Goal: Understand process/instructions

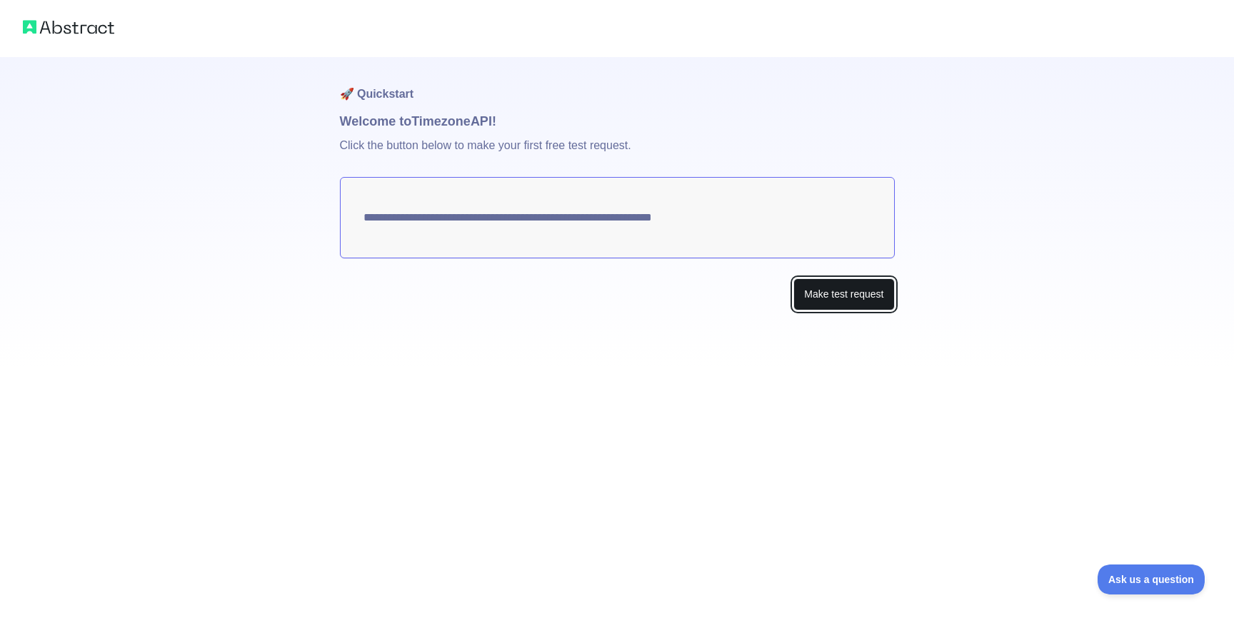
click at [803, 294] on button "Make test request" at bounding box center [843, 294] width 101 height 32
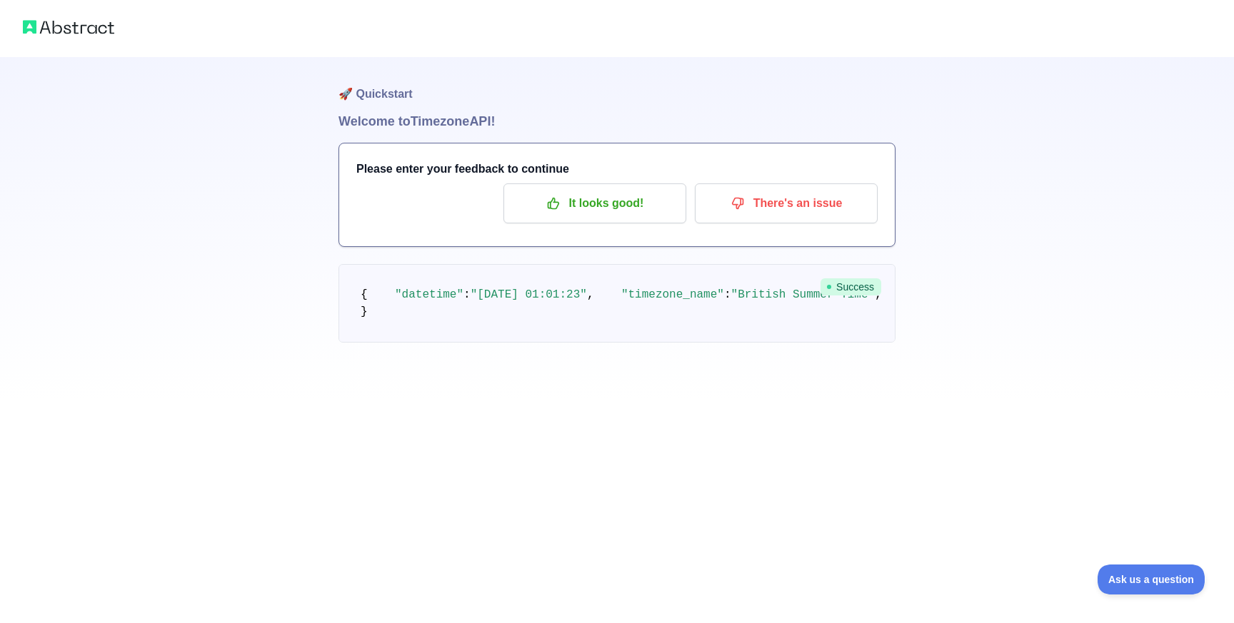
drag, startPoint x: 479, startPoint y: 308, endPoint x: 610, endPoint y: 308, distance: 130.7
click at [587, 301] on span ""[DATE] 01:01:23"" at bounding box center [529, 294] width 116 height 13
click at [532, 343] on pre "{ "datetime" : "[DATE] 01:01:23" , "timezone_name" : "British Summer Time" , "t…" at bounding box center [616, 303] width 557 height 79
click at [558, 301] on span ""[DATE] 01:01:23"" at bounding box center [529, 294] width 116 height 13
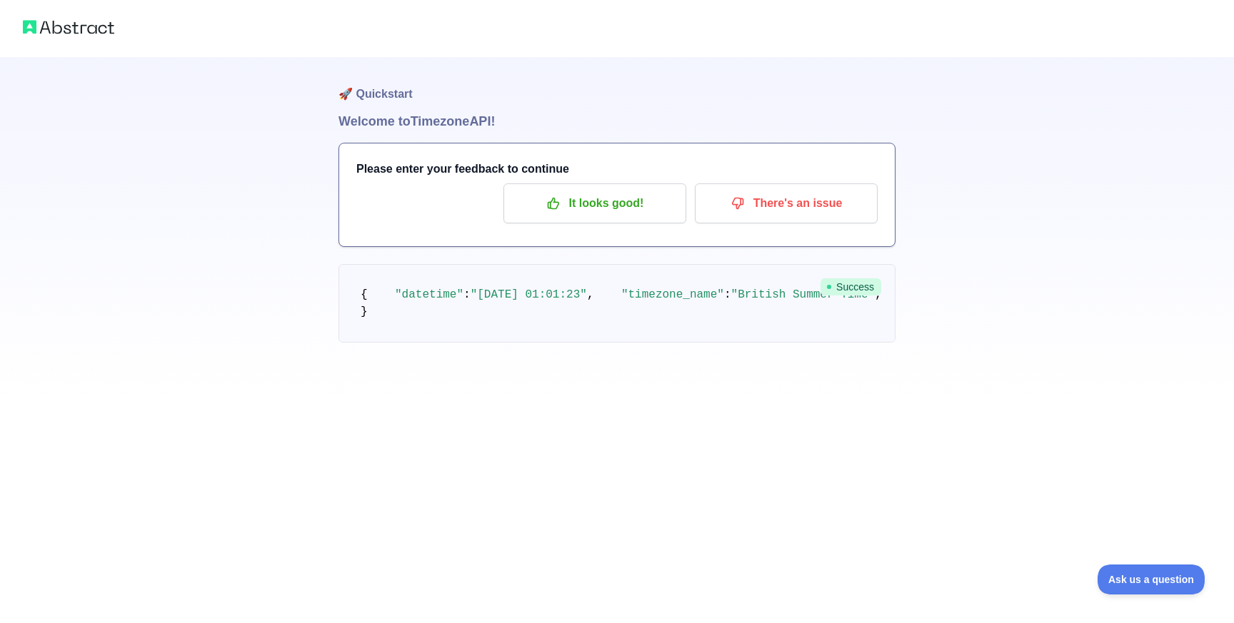
click at [586, 318] on pre "{ "datetime" : "[DATE] 01:01:23" , "timezone_name" : "British Summer Time" , "t…" at bounding box center [616, 303] width 557 height 79
click at [599, 320] on pre "{ "datetime" : "[DATE] 01:01:23" , "timezone_name" : "British Summer Time" , "t…" at bounding box center [616, 303] width 557 height 79
click at [731, 301] on span ""British Summer Time"" at bounding box center [803, 294] width 144 height 13
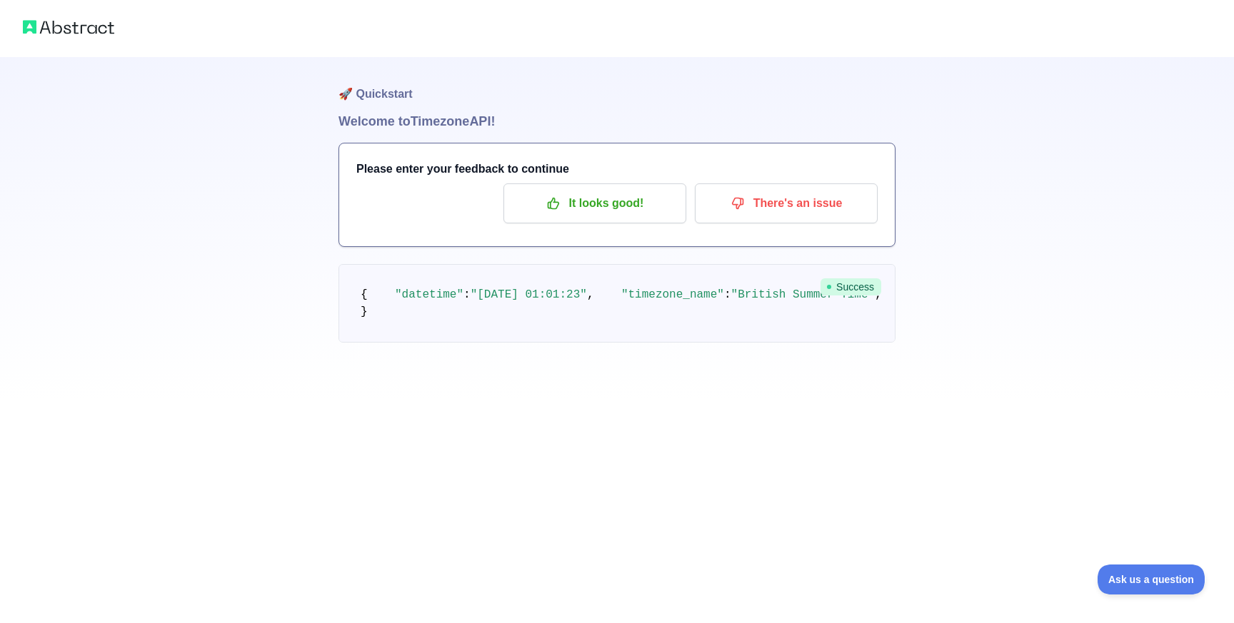
click at [303, 204] on div "🚀 Quickstart Welcome to Timezone API! Please enter your feedback to continue It…" at bounding box center [617, 200] width 1234 height 400
